Goal: Information Seeking & Learning: Learn about a topic

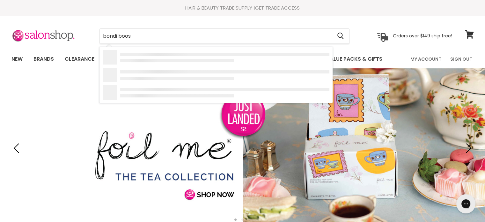
type input "bondi boost"
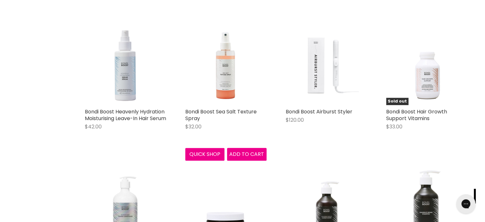
scroll to position [542, 0]
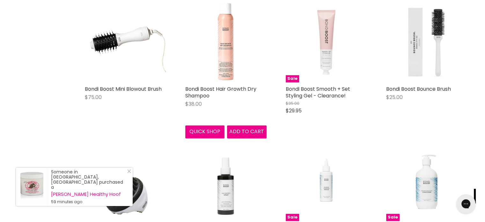
scroll to position [829, 0]
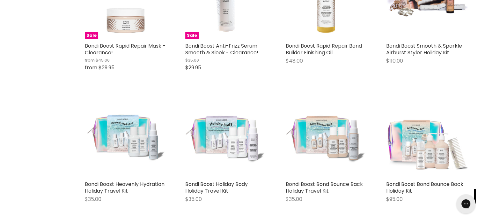
scroll to position [1850, 0]
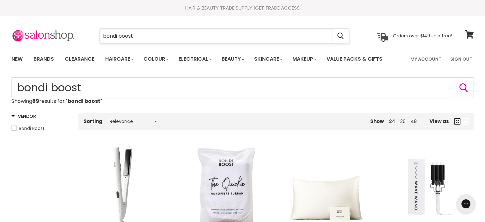
click at [147, 33] on input "bondi boost" at bounding box center [216, 36] width 232 height 15
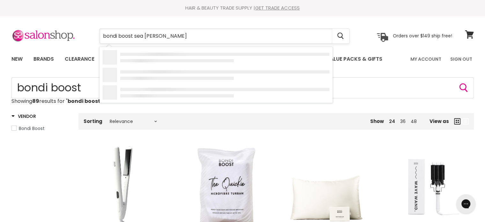
type input "bondi boost sea salt"
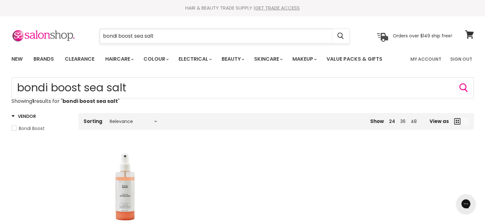
drag, startPoint x: 166, startPoint y: 38, endPoint x: 104, endPoint y: 34, distance: 62.0
click at [104, 34] on input "bondi boost sea salt" at bounding box center [216, 36] width 232 height 15
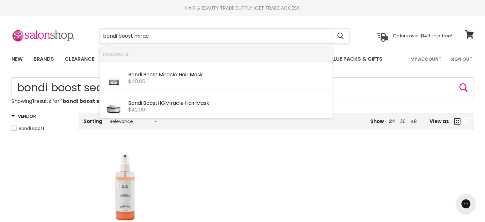
type input "bondi boost miracl"
click at [177, 76] on div "Bondi Boost Miracl e Hair Mask" at bounding box center [228, 75] width 201 height 7
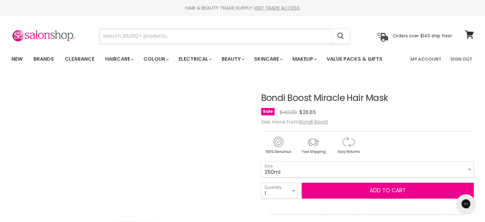
click at [158, 32] on input "Search" at bounding box center [216, 36] width 232 height 15
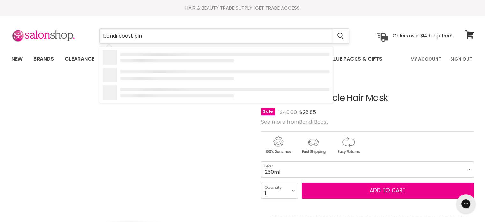
type input "bondi boost pink"
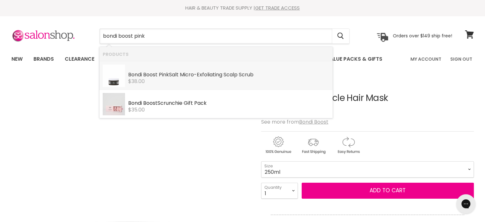
click at [196, 78] on div "Bondi Boost Pink Salt Micro-Exfoliating Scalp Scrub" at bounding box center [228, 75] width 201 height 7
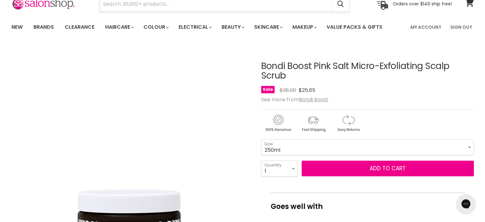
click at [168, 6] on input "Search" at bounding box center [216, 4] width 232 height 15
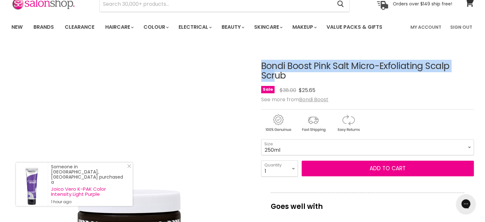
drag, startPoint x: 258, startPoint y: 62, endPoint x: 330, endPoint y: 71, distance: 72.3
copy div "Bondi Boost Pink"
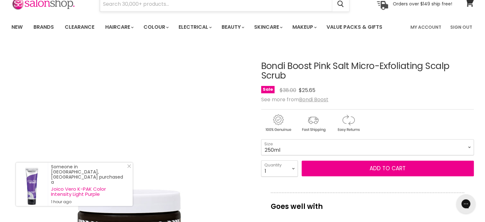
click at [122, 7] on input "Search" at bounding box center [216, 4] width 232 height 15
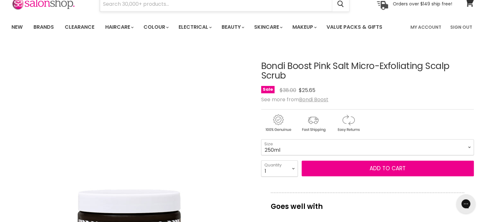
paste input "Bondi Boost Pink"
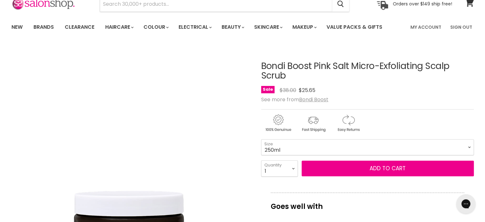
type input "Bondi Boost Pink"
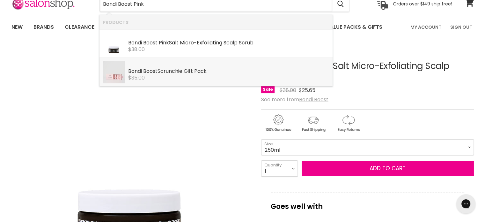
click at [156, 72] on b "Boost" at bounding box center [150, 70] width 14 height 7
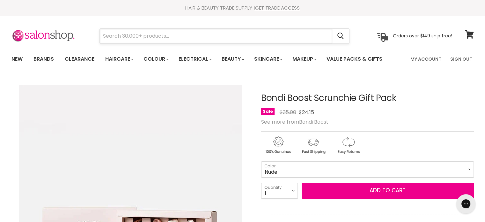
paste input "Bondi Boost Pink"
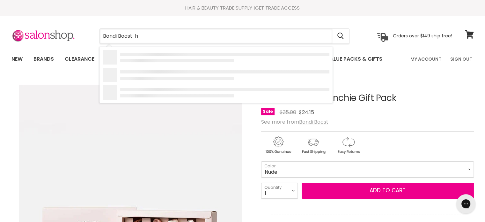
type input "Bondi Boost he"
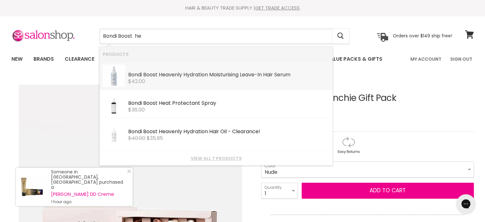
click at [182, 80] on div "$42.00" at bounding box center [228, 81] width 201 height 6
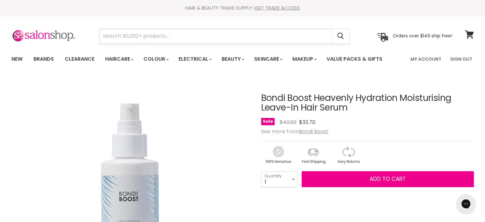
paste input "Bondi Boost Pink"
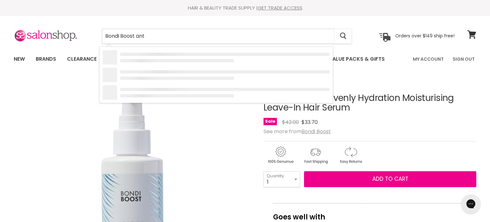
type input "Bondi Boost anti"
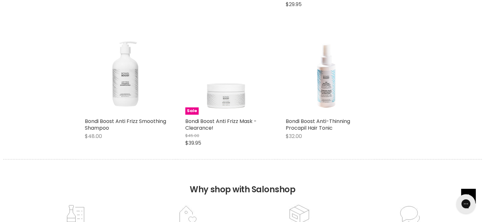
scroll to position [383, 0]
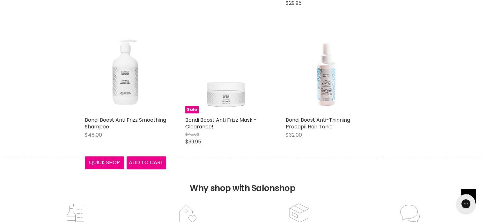
click at [130, 83] on img "Main content" at bounding box center [125, 72] width 81 height 81
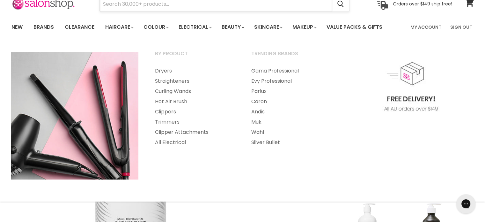
click at [172, 6] on input "Search" at bounding box center [216, 4] width 232 height 15
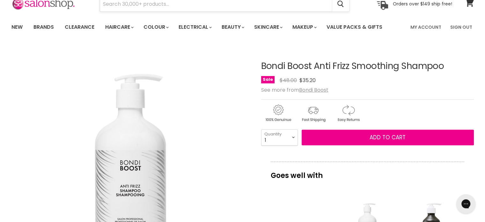
paste input "Bondi Boost Pink"
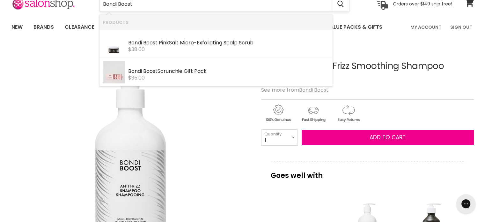
type input "Bondi Boost"
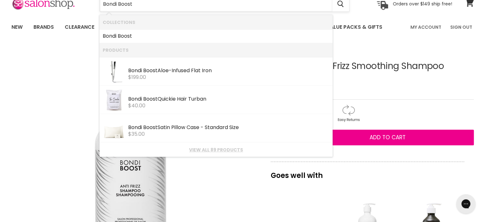
drag, startPoint x: 148, startPoint y: 2, endPoint x: 102, endPoint y: 5, distance: 45.7
click at [102, 5] on input "Bondi Boost" at bounding box center [216, 4] width 232 height 15
click at [140, 2] on input "Bondi Boost" at bounding box center [216, 4] width 232 height 15
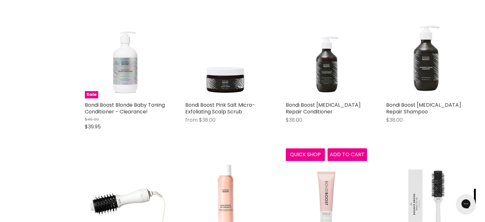
scroll to position [670, 0]
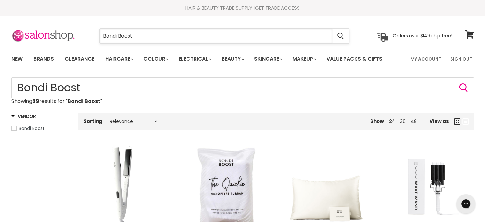
click at [145, 33] on input "Bondi Boost" at bounding box center [216, 36] width 232 height 15
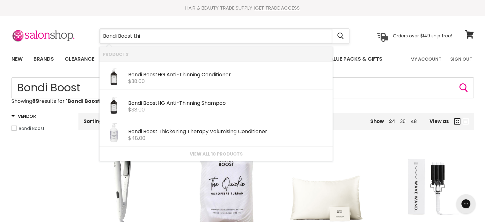
type input "Bondi Boost thic"
click at [173, 137] on div "$42.00" at bounding box center [228, 138] width 201 height 6
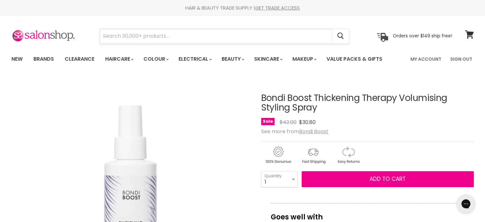
click at [149, 29] on input "Search" at bounding box center [216, 36] width 232 height 15
paste input "Bondi Boost"
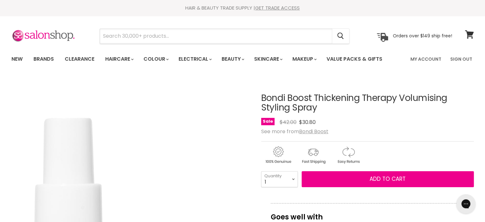
type input "Bondi Boost"
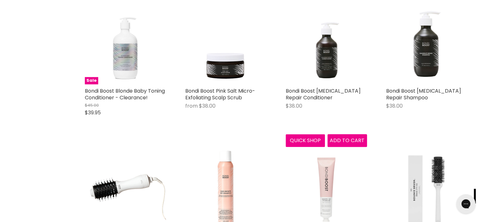
scroll to position [702, 0]
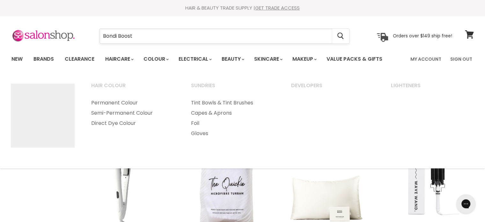
click at [165, 41] on input "Bondi Boost" at bounding box center [216, 36] width 232 height 15
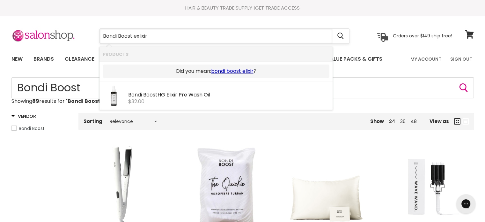
click at [138, 35] on input "Bondi Boost exlixir" at bounding box center [216, 36] width 232 height 15
type input "Bondi Boost elixir"
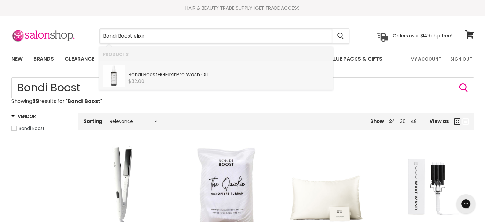
drag, startPoint x: 174, startPoint y: 70, endPoint x: 158, endPoint y: 74, distance: 16.6
click at [158, 74] on div "Bondi Boost HG Elixir Pre Wash Oil" at bounding box center [228, 75] width 201 height 7
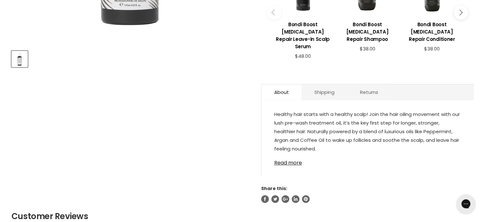
scroll to position [271, 0]
click at [291, 156] on link "Read more" at bounding box center [367, 161] width 187 height 10
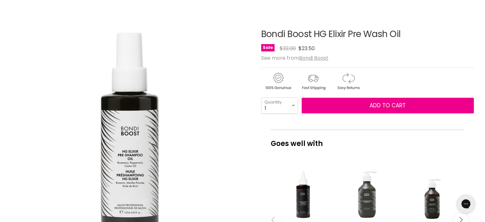
scroll to position [16, 0]
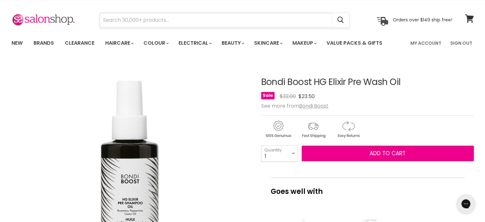
click at [140, 18] on input "Search" at bounding box center [216, 20] width 232 height 15
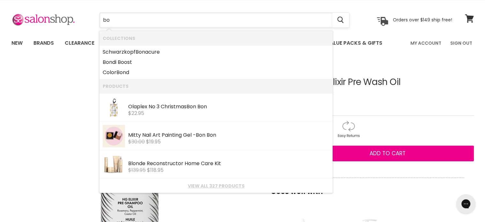
type input "b"
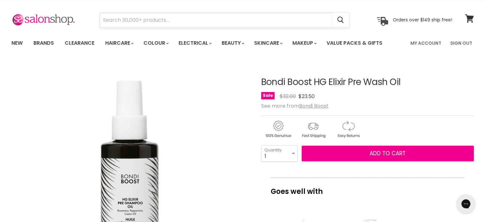
paste input "Bondi Boost"
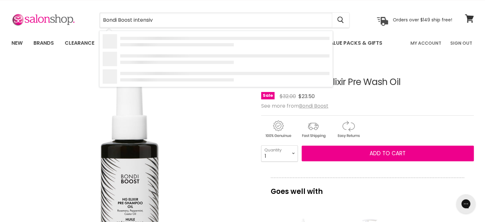
type input "Bondi Boost intensive"
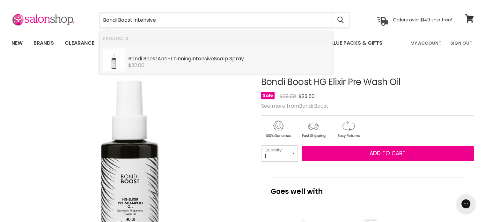
click at [175, 55] on div "Bondi Boost Anti-Thinning Intensive Scalp Spray Bondi Boost $32.00" at bounding box center [228, 57] width 201 height 19
